Goal: Transaction & Acquisition: Download file/media

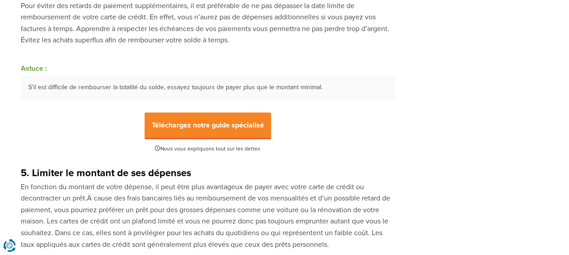
scroll to position [924, 0]
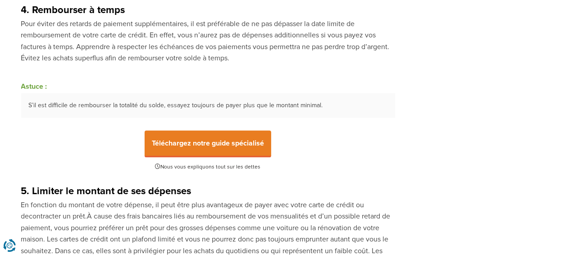
click at [223, 134] on span "Téléchargez notre guide spécialisé" at bounding box center [208, 144] width 127 height 27
click at [171, 132] on span "Téléchargez notre guide spécialisé" at bounding box center [208, 144] width 127 height 27
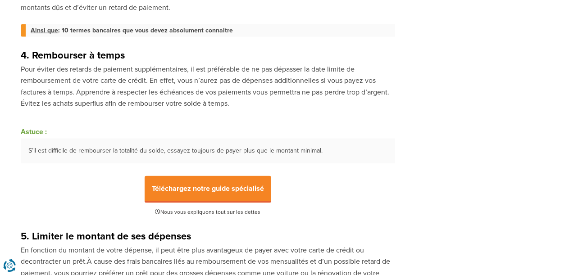
scroll to position [886, 0]
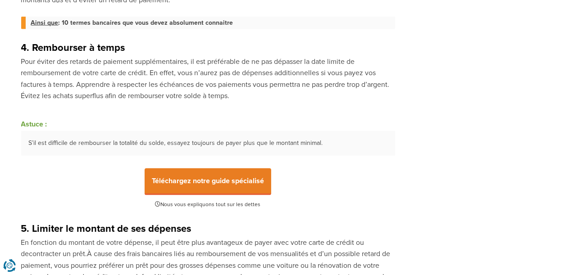
click at [218, 169] on span "Téléchargez notre guide spécialisé" at bounding box center [208, 181] width 127 height 27
click at [217, 177] on span "Téléchargez notre guide spécialisé" at bounding box center [208, 181] width 127 height 27
click at [188, 177] on span "Téléchargez notre guide spécialisé" at bounding box center [208, 181] width 127 height 27
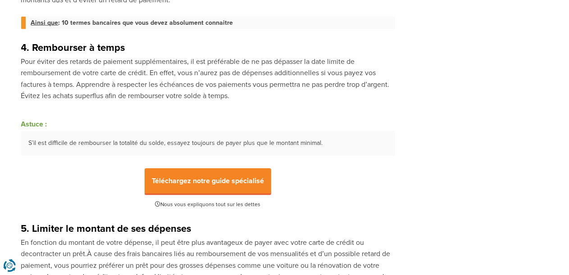
click at [178, 201] on span "Nous vous expliquons tout sur les dettes" at bounding box center [208, 205] width 374 height 8
click at [158, 201] on icon at bounding box center [157, 203] width 5 height 5
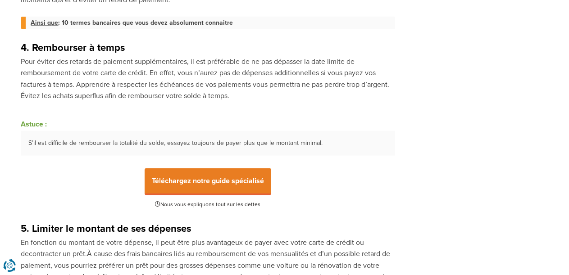
drag, startPoint x: 158, startPoint y: 192, endPoint x: 159, endPoint y: 170, distance: 22.5
click at [159, 170] on span "Téléchargez notre guide spécialisé" at bounding box center [208, 181] width 127 height 27
click at [149, 176] on span "Téléchargez notre guide spécialisé" at bounding box center [208, 181] width 127 height 27
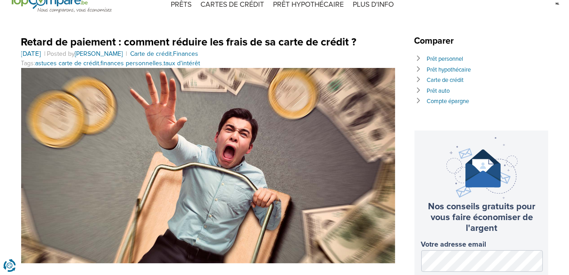
scroll to position [0, 0]
